Goal: Task Accomplishment & Management: Manage account settings

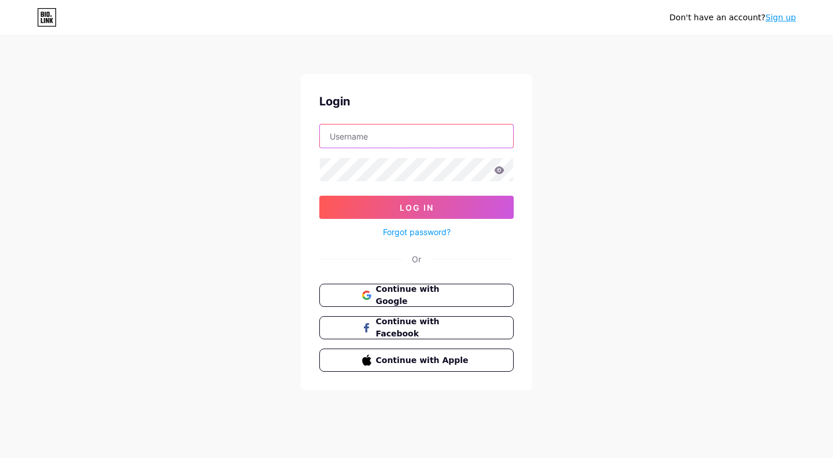
click at [444, 130] on input "text" at bounding box center [416, 135] width 193 height 23
type input "occultkitten"
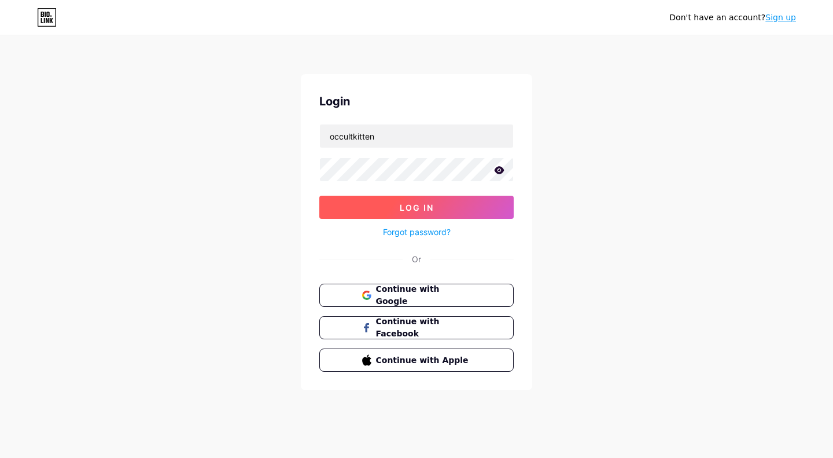
click at [455, 201] on button "Log In" at bounding box center [416, 207] width 194 height 23
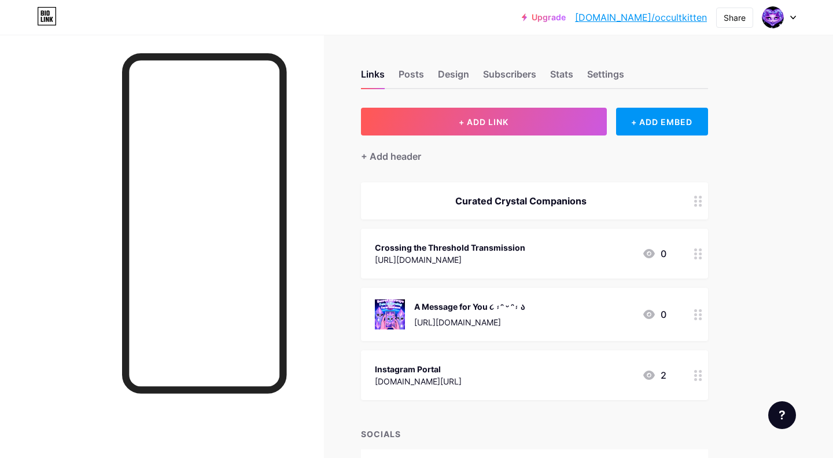
click at [316, 180] on div at bounding box center [162, 264] width 324 height 458
click at [476, 196] on div "Curated Crystal Companions" at bounding box center [521, 201] width 292 height 14
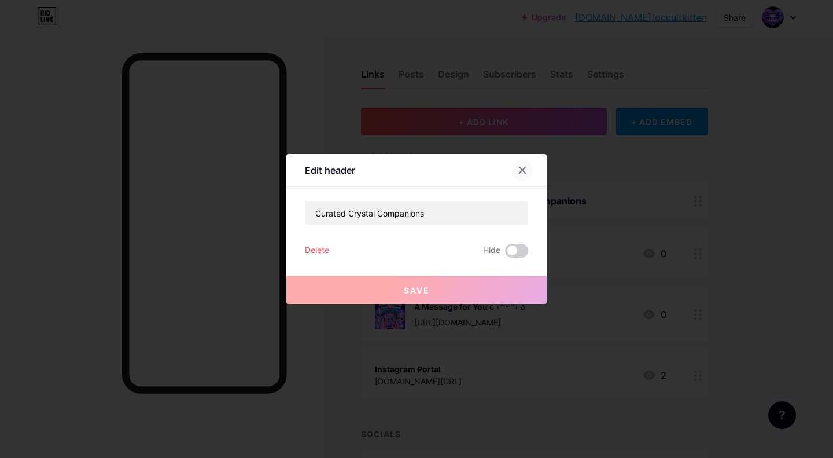
click at [521, 165] on icon at bounding box center [522, 169] width 9 height 9
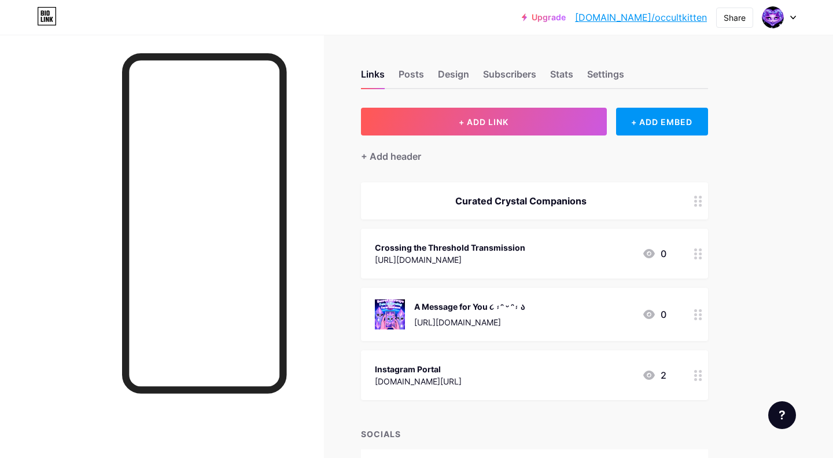
click at [525, 306] on div "A Message for You ૮ ˶ᵔ ᵕ ᵔ˶ ა" at bounding box center [469, 306] width 111 height 12
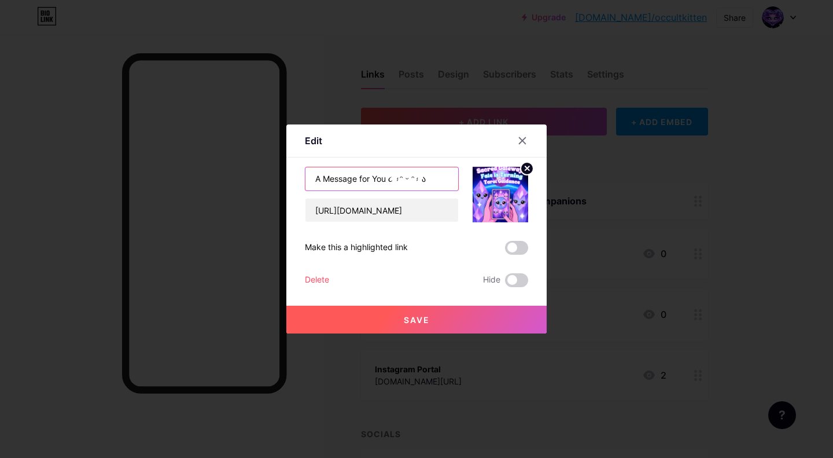
click at [359, 179] on input "A Message for You ૮ ˶ᵔ ᵕ ᵔ˶ ა" at bounding box center [381, 178] width 153 height 23
type input "Eclipse Message for You ૮ ˶ᵔ ᵕ ᵔ˶ ა"
click at [415, 315] on span "Save" at bounding box center [417, 320] width 26 height 10
